Goal: Transaction & Acquisition: Purchase product/service

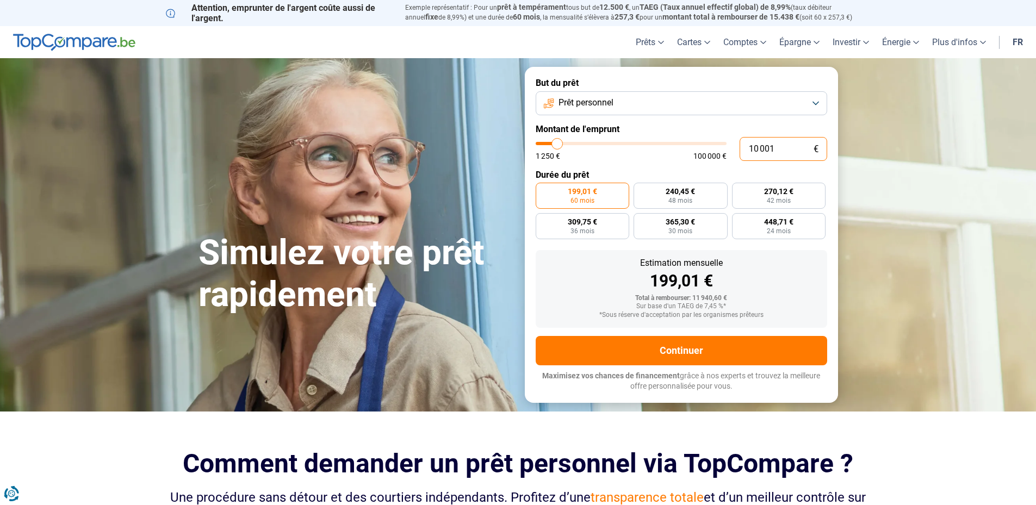
click at [761, 145] on input "10 001" at bounding box center [783, 149] width 88 height 24
click at [760, 146] on input "10 001" at bounding box center [783, 149] width 88 height 24
type input "1"
type input "1250"
type input "10"
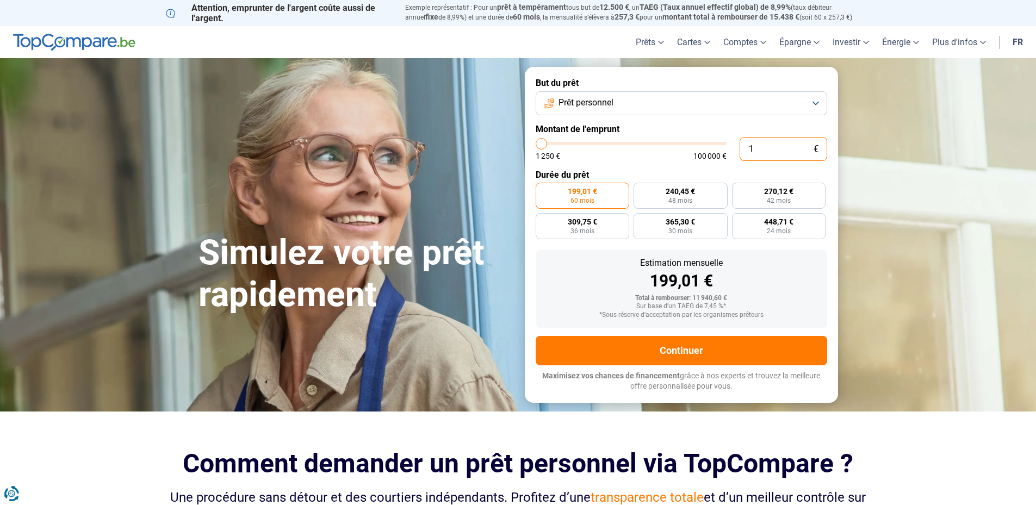
type input "1250"
type input "100"
type input "1250"
type input "1 000"
type input "1250"
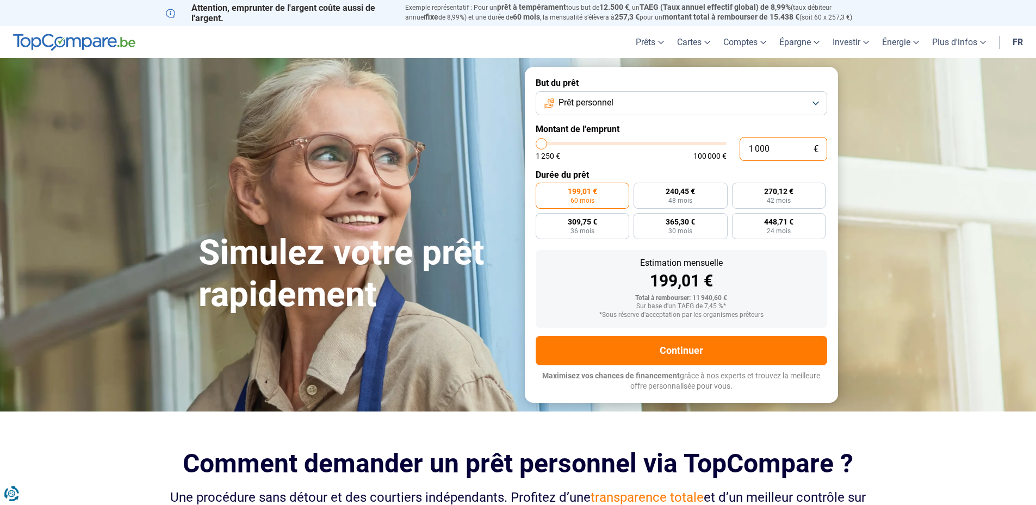
type input "10 000"
type input "10000"
type input "100 000"
type input "100000"
radio input "false"
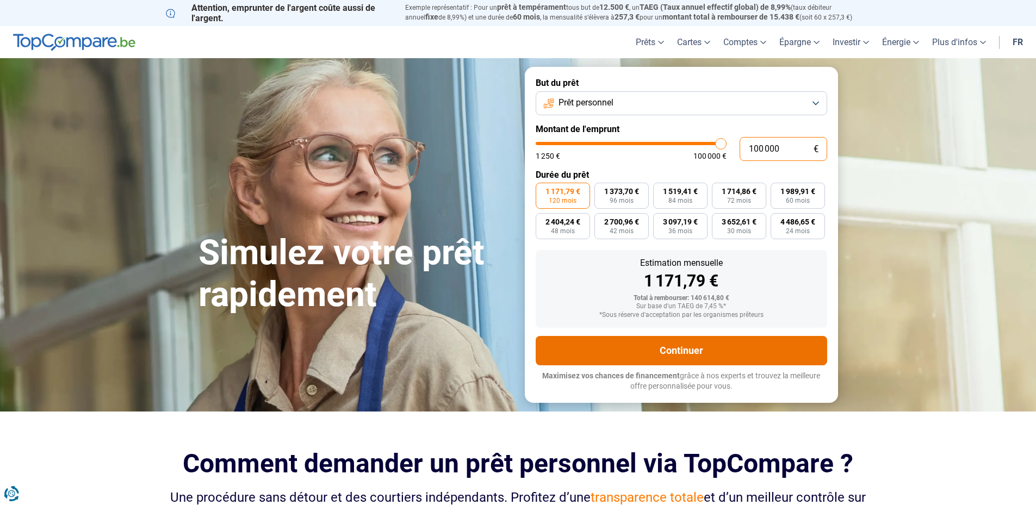
type input "100 000"
click at [633, 342] on button "Continuer" at bounding box center [680, 350] width 291 height 29
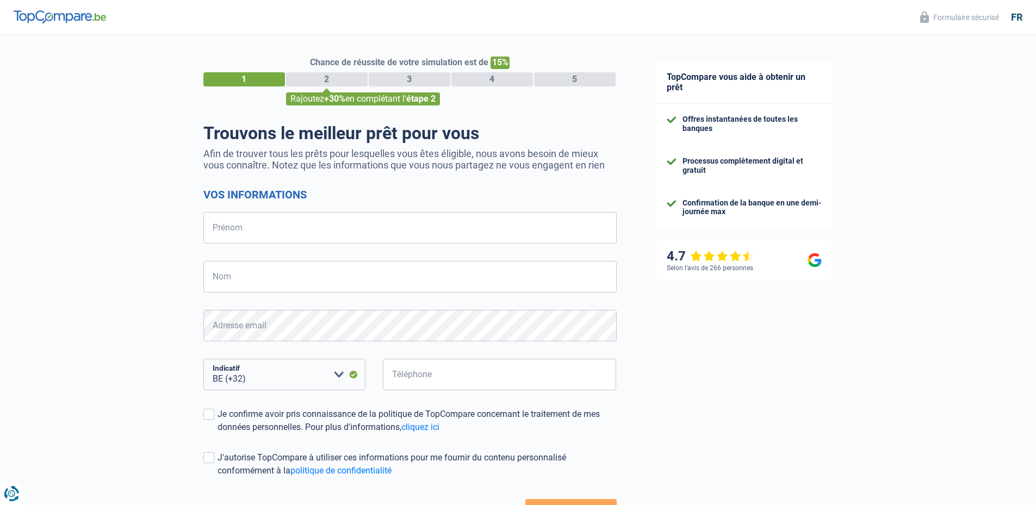
select select "32"
